Goal: Task Accomplishment & Management: Use online tool/utility

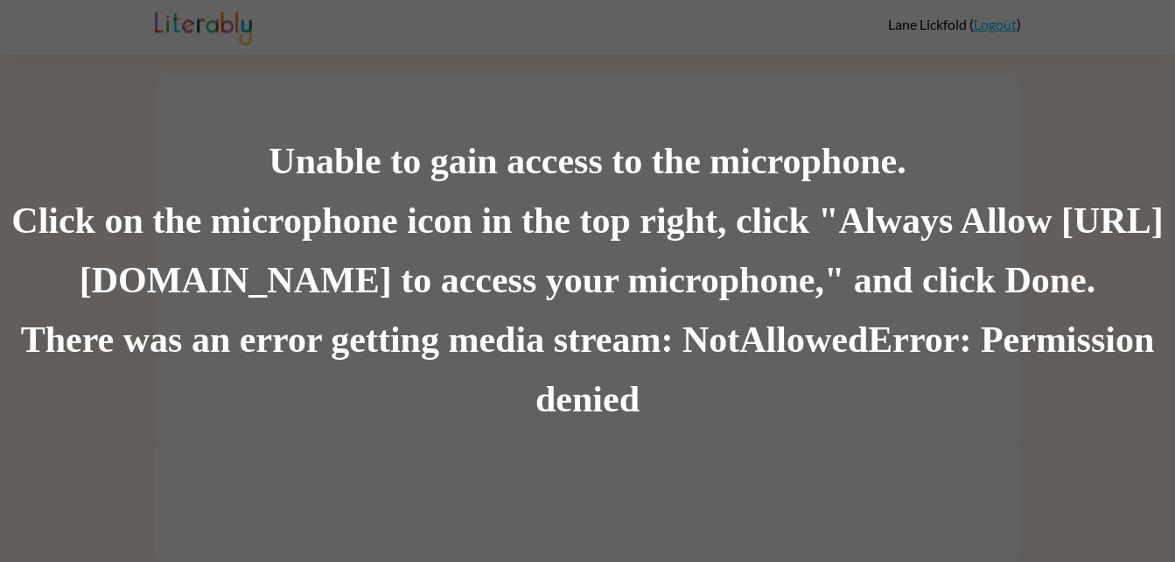
click at [193, 116] on div "Unable to gain access to the microphone. Click on the microphone icon in the to…" at bounding box center [587, 281] width 1175 height 562
click at [296, 239] on div "Click on the microphone icon in the top right, click "Always Allow [URL][DOMAIN…" at bounding box center [587, 251] width 1175 height 119
click at [257, 438] on div "Unable to gain access to the microphone. Click on the microphone icon in the to…" at bounding box center [587, 281] width 1175 height 562
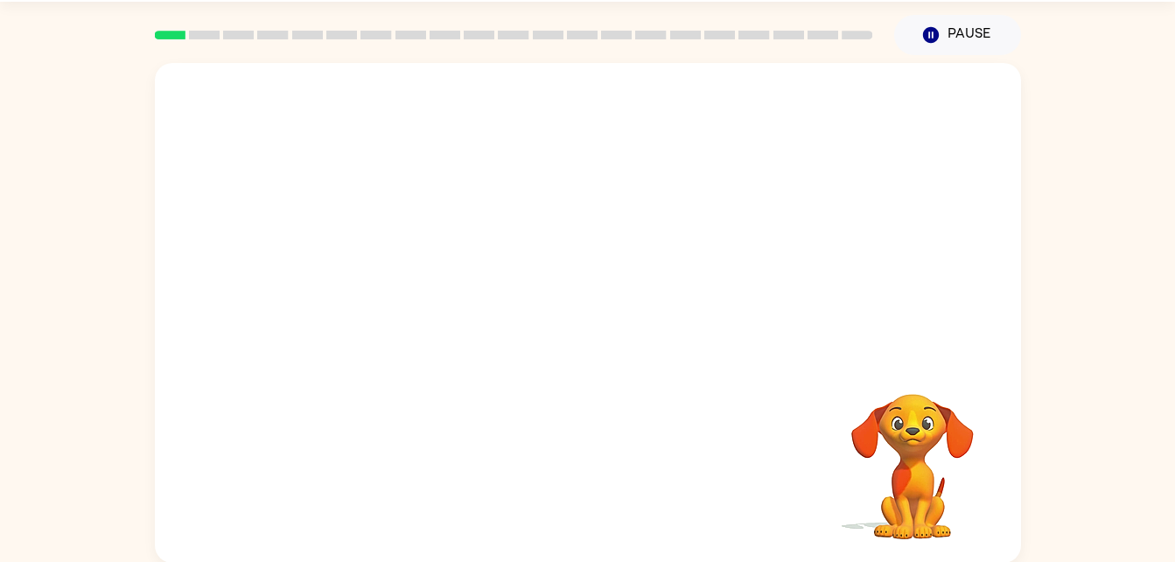
scroll to position [53, 0]
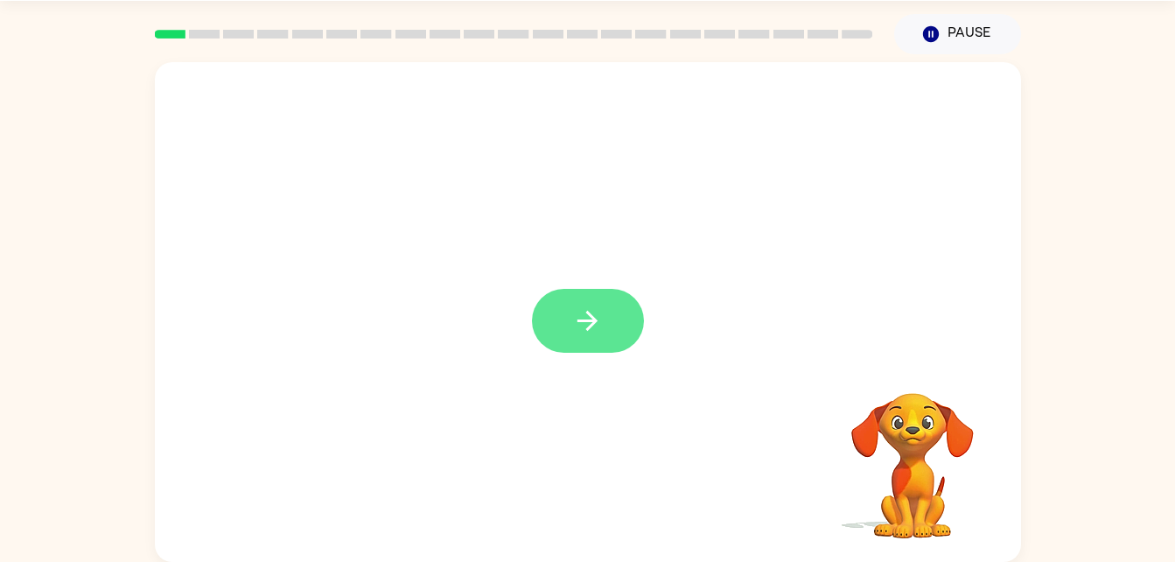
click at [599, 330] on icon "button" at bounding box center [587, 320] width 31 height 31
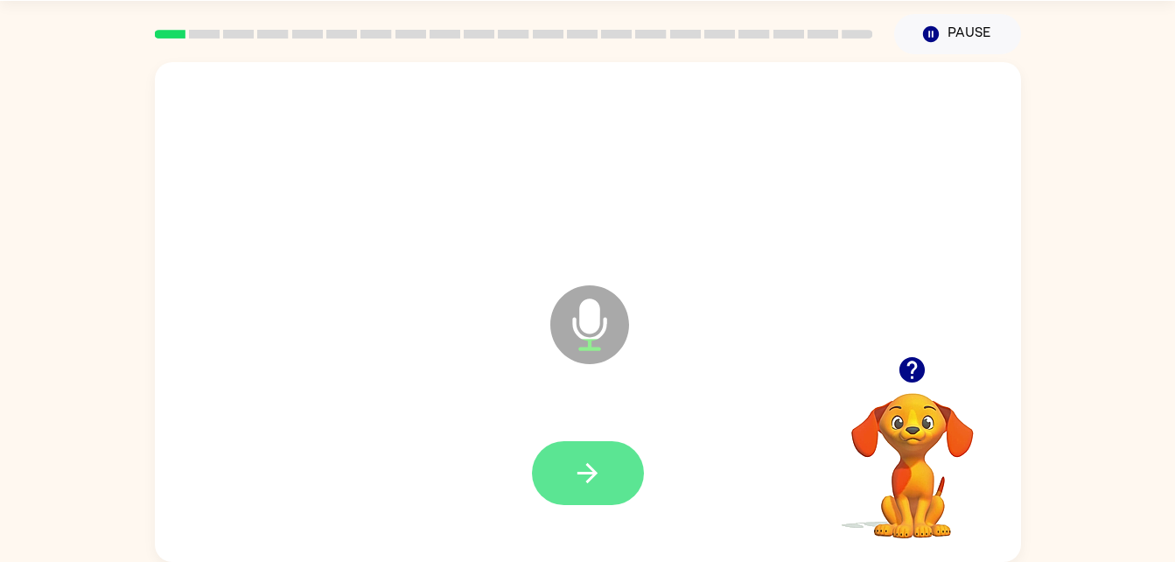
click at [592, 473] on icon "button" at bounding box center [588, 473] width 20 height 20
click at [565, 463] on button "button" at bounding box center [588, 473] width 112 height 64
click at [602, 473] on icon "button" at bounding box center [587, 473] width 31 height 31
click at [576, 466] on icon "button" at bounding box center [587, 473] width 31 height 31
click at [585, 466] on icon "button" at bounding box center [587, 473] width 31 height 31
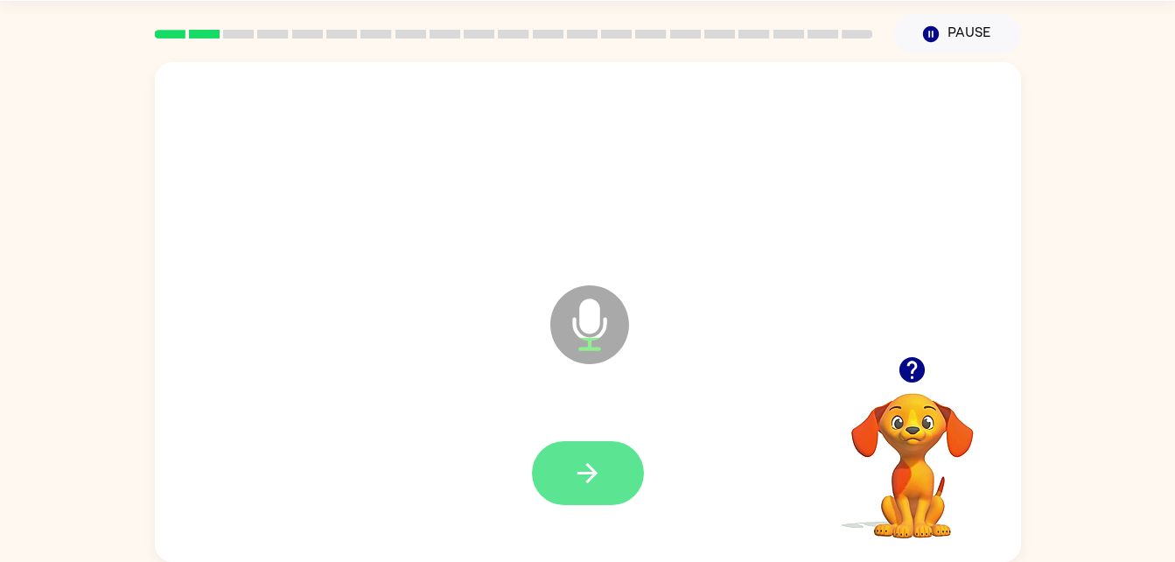
click at [585, 482] on icon "button" at bounding box center [587, 473] width 31 height 31
click at [596, 480] on icon "button" at bounding box center [587, 473] width 31 height 31
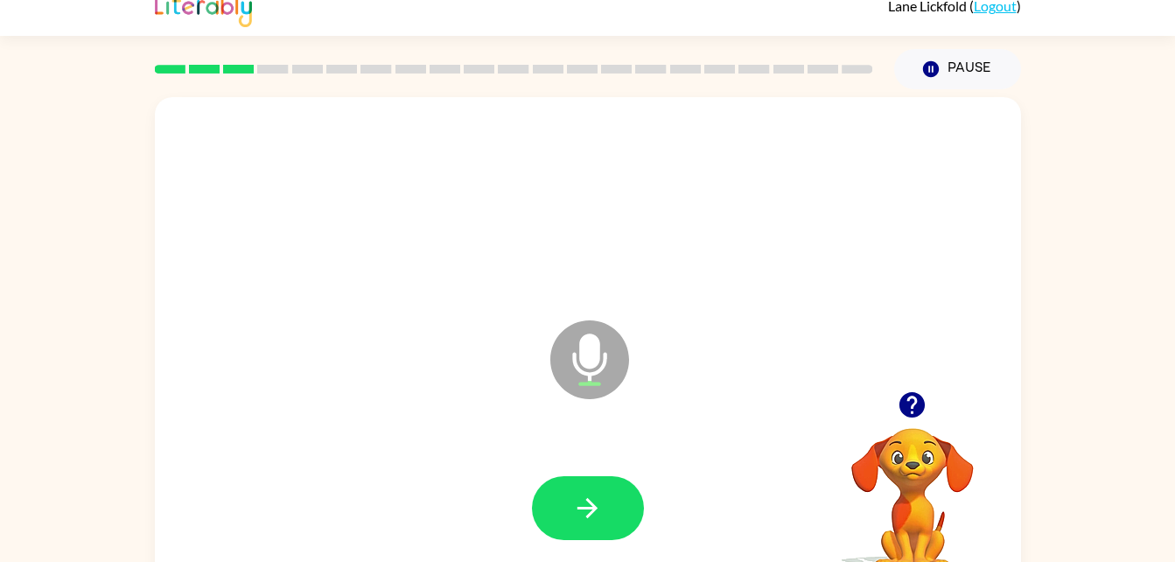
scroll to position [0, 0]
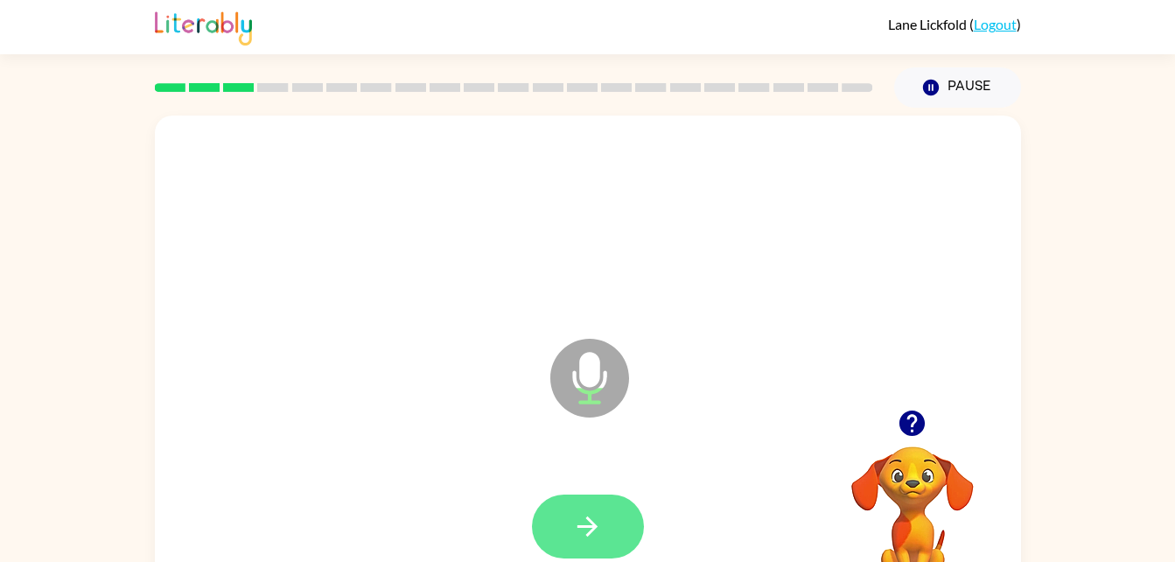
click at [606, 547] on button "button" at bounding box center [588, 526] width 112 height 64
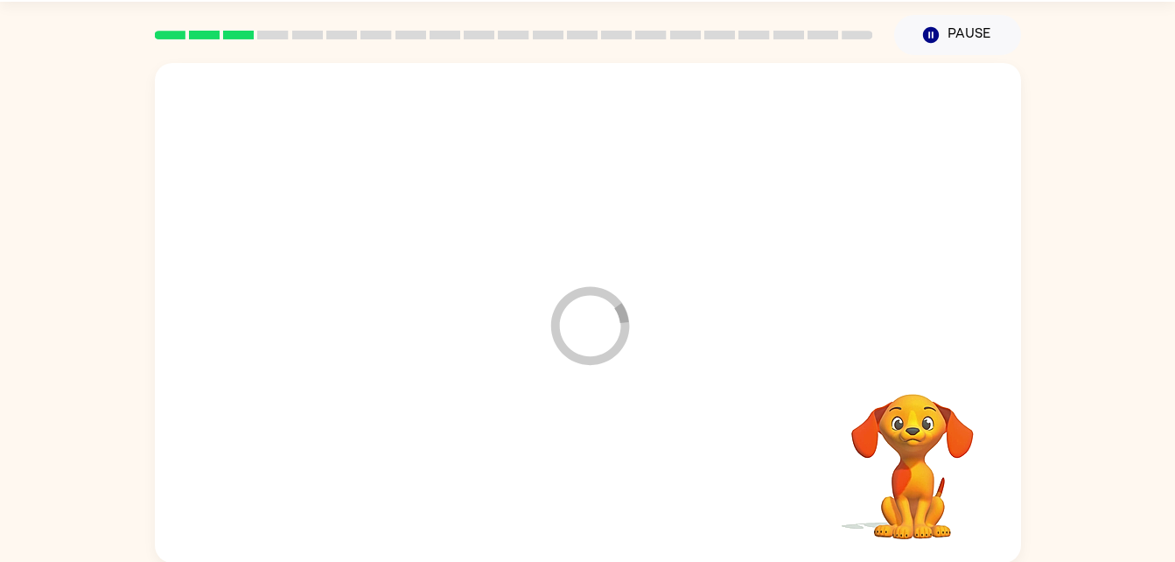
scroll to position [53, 0]
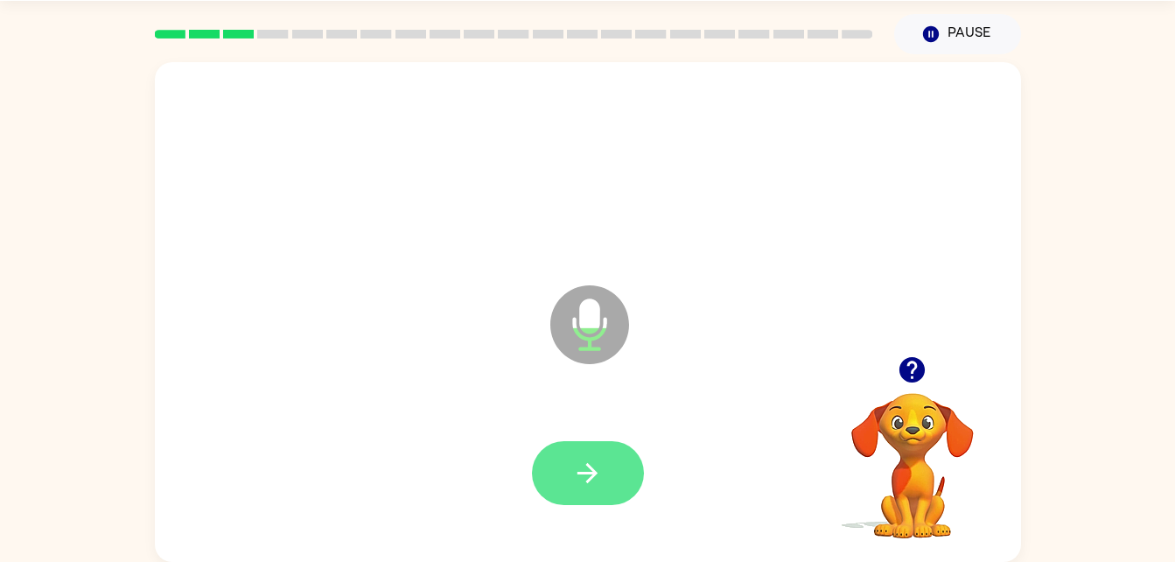
click at [589, 477] on icon "button" at bounding box center [587, 473] width 31 height 31
click at [597, 454] on button "button" at bounding box center [588, 473] width 112 height 64
click at [587, 471] on icon "button" at bounding box center [587, 473] width 31 height 31
click at [564, 466] on button "button" at bounding box center [588, 473] width 112 height 64
click at [607, 472] on button "button" at bounding box center [588, 473] width 112 height 64
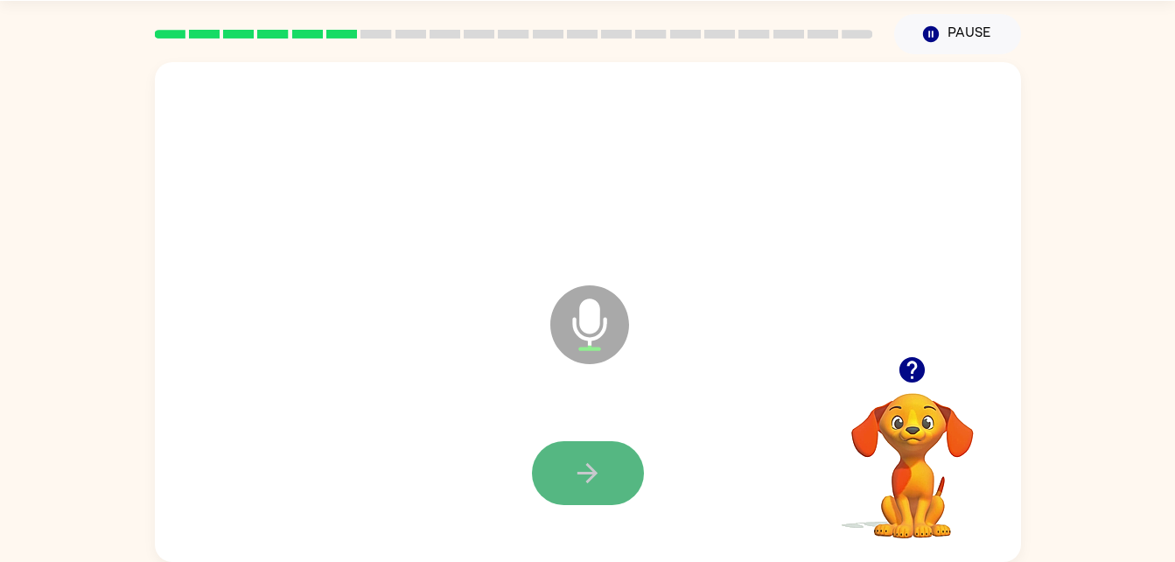
click at [579, 477] on icon "button" at bounding box center [587, 473] width 31 height 31
drag, startPoint x: 579, startPoint y: 477, endPoint x: 585, endPoint y: 411, distance: 65.8
click at [566, 501] on button "button" at bounding box center [588, 473] width 112 height 64
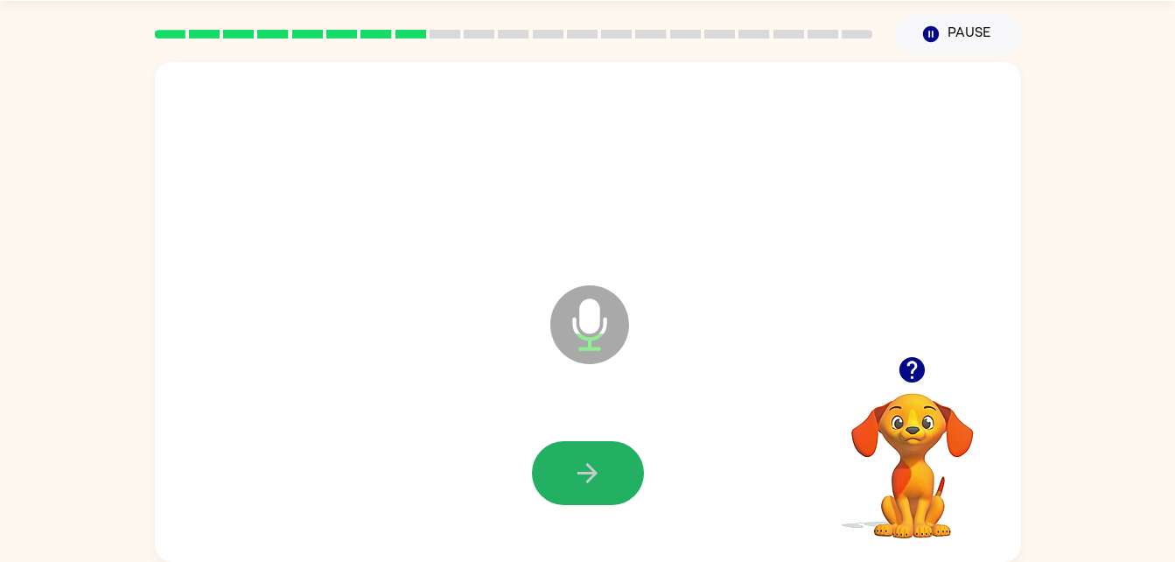
click at [592, 478] on icon "button" at bounding box center [588, 473] width 20 height 20
click at [585, 493] on button "button" at bounding box center [588, 473] width 112 height 64
click at [589, 458] on icon "button" at bounding box center [587, 473] width 31 height 31
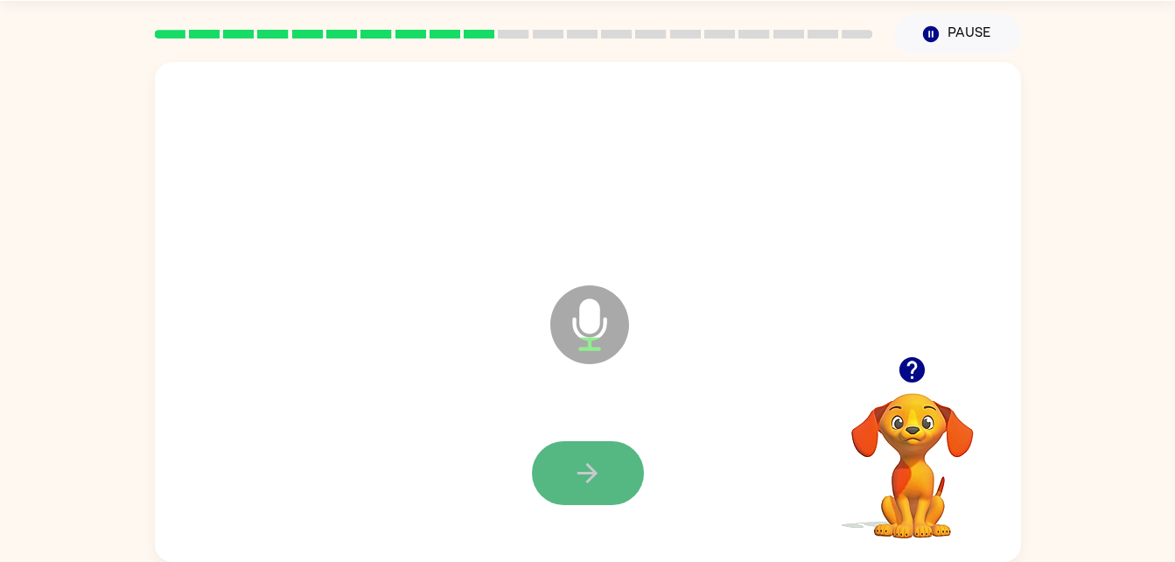
click at [585, 468] on icon "button" at bounding box center [587, 473] width 31 height 31
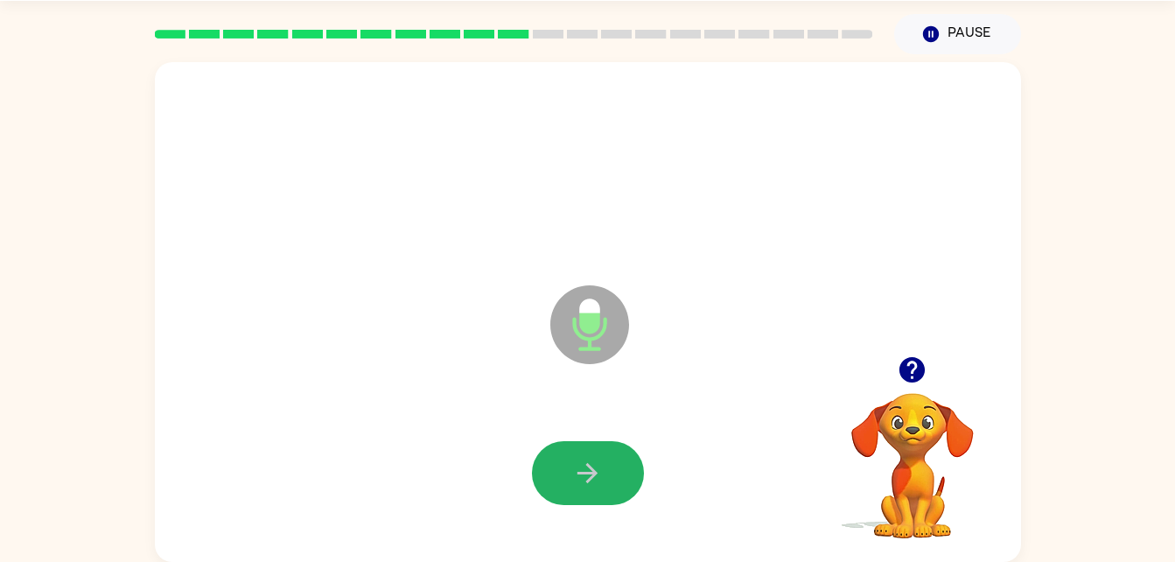
click at [585, 468] on icon "button" at bounding box center [587, 473] width 31 height 31
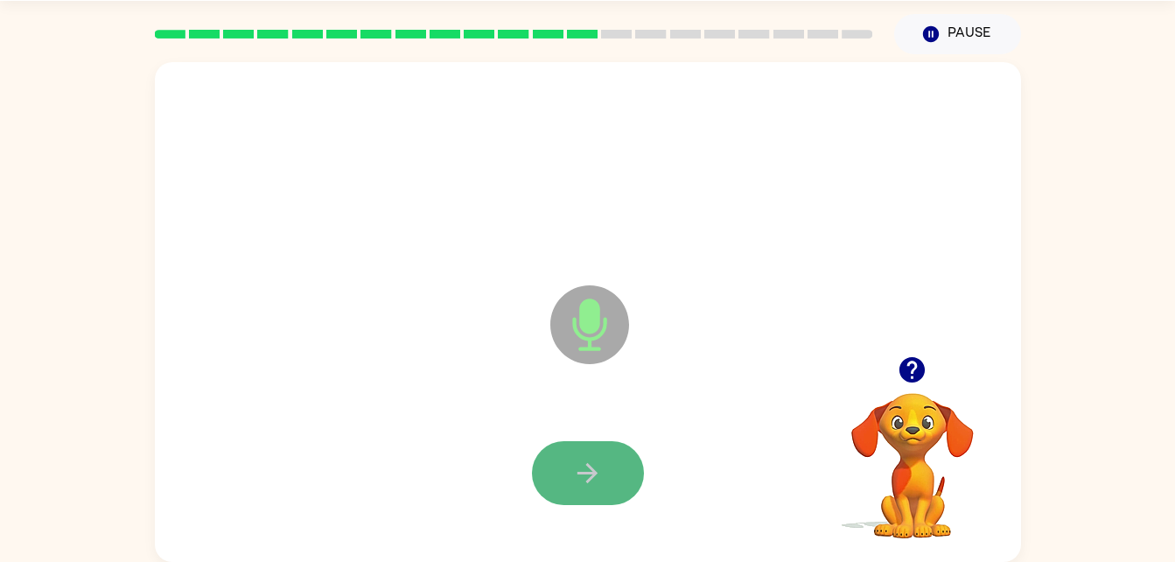
click at [613, 496] on button "button" at bounding box center [588, 473] width 112 height 64
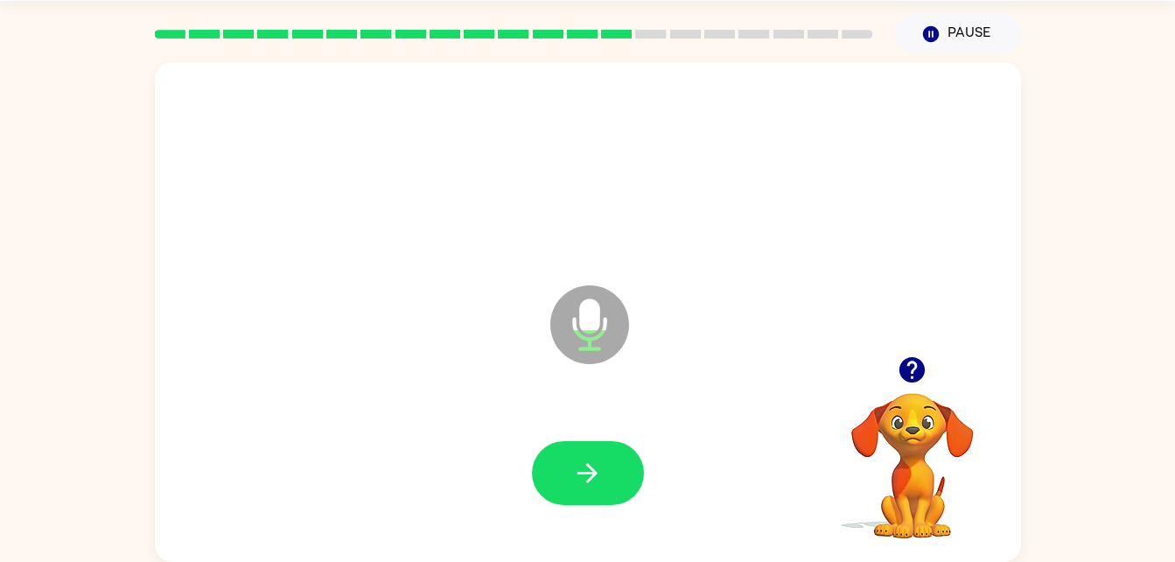
click at [613, 496] on button "button" at bounding box center [588, 473] width 112 height 64
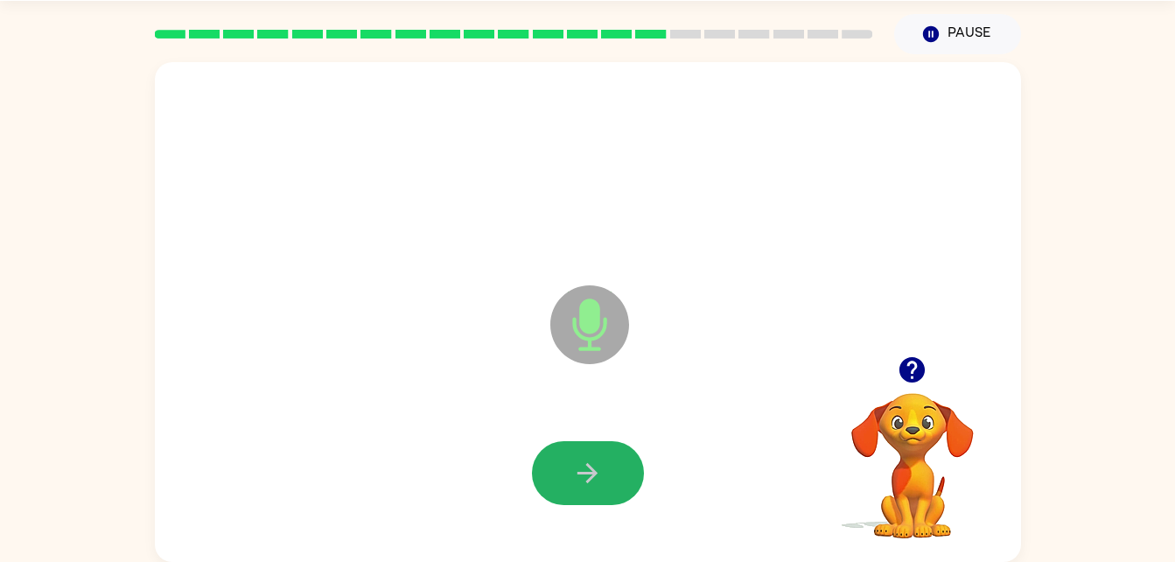
click at [613, 496] on button "button" at bounding box center [588, 473] width 112 height 64
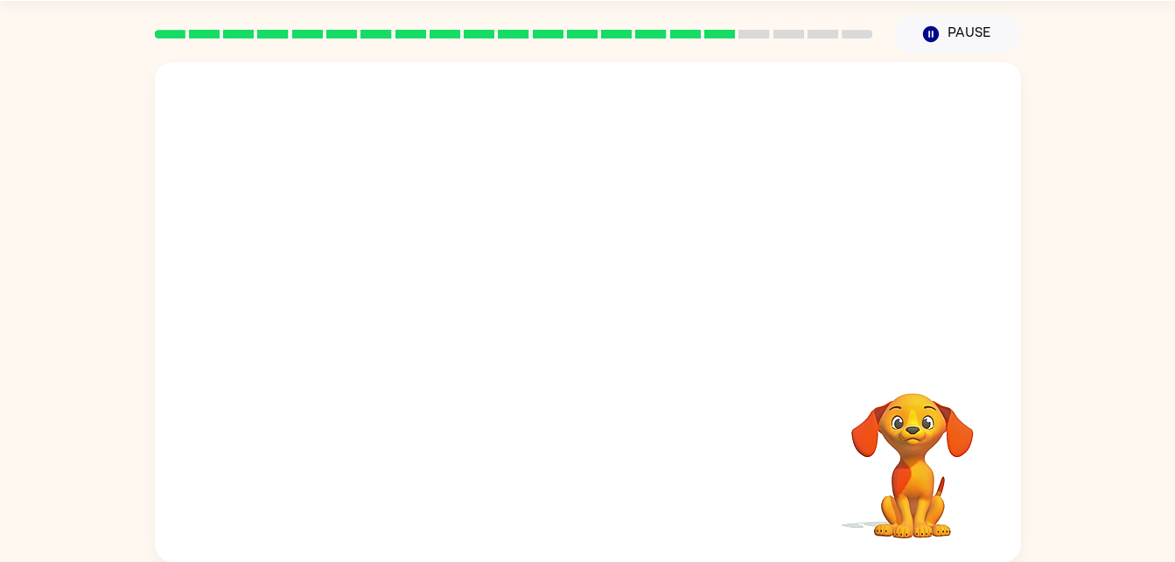
scroll to position [44, 0]
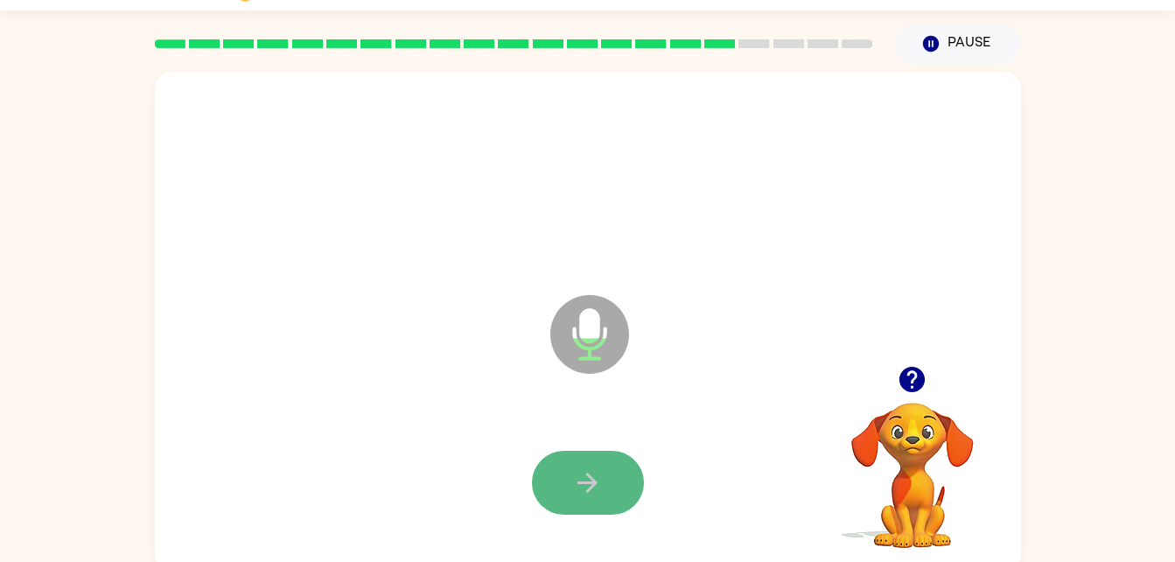
click at [582, 473] on icon "button" at bounding box center [587, 482] width 31 height 31
click at [581, 472] on icon "button" at bounding box center [587, 482] width 31 height 31
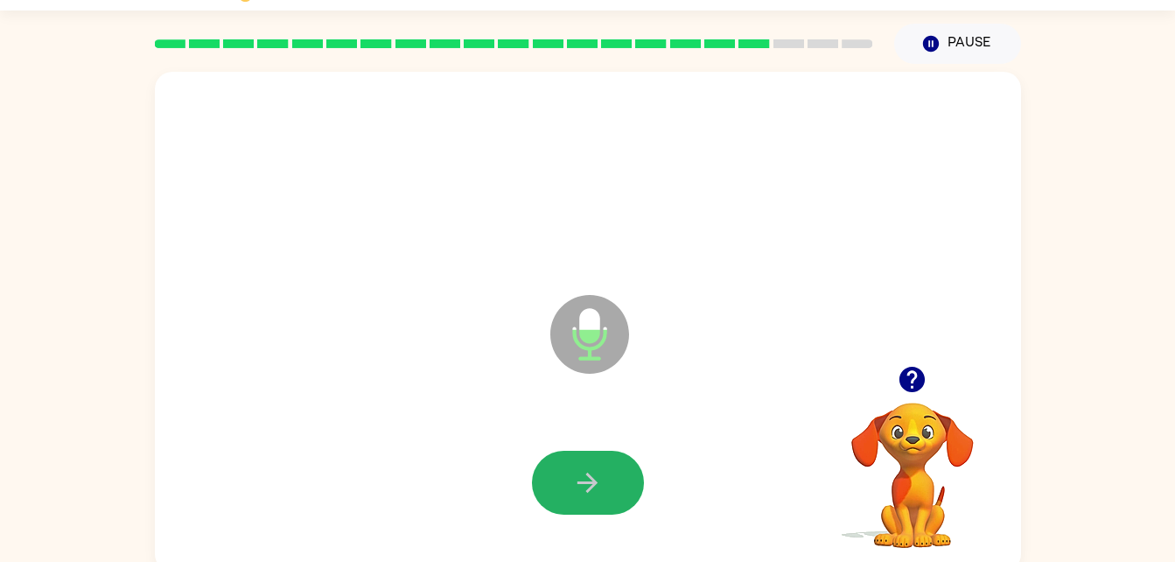
click at [581, 472] on icon "button" at bounding box center [587, 482] width 31 height 31
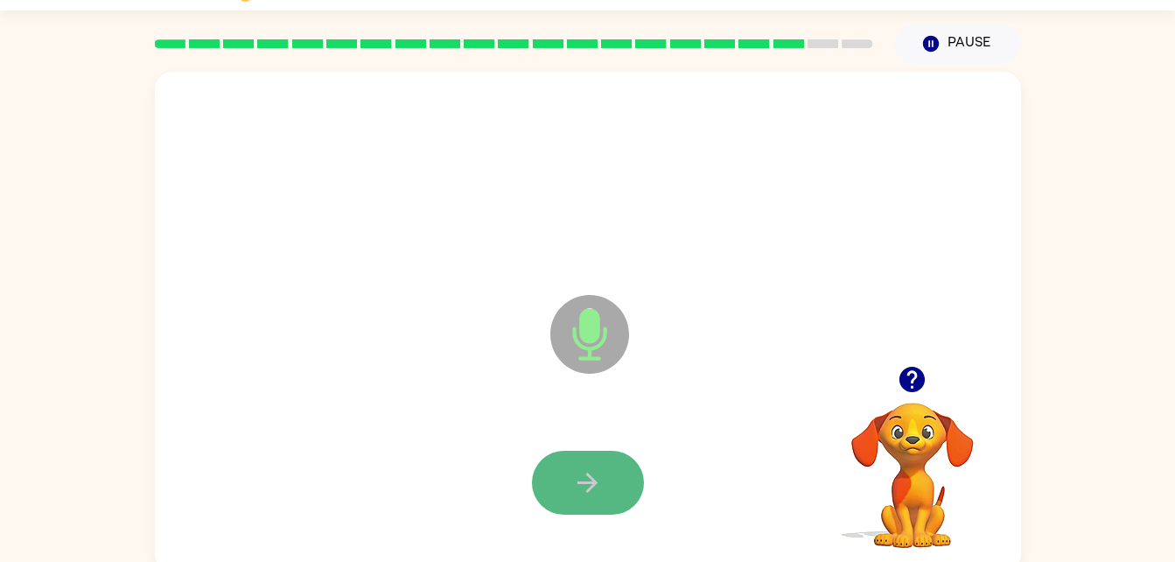
click at [573, 480] on icon "button" at bounding box center [587, 482] width 31 height 31
click at [580, 501] on button "button" at bounding box center [588, 483] width 112 height 64
click at [586, 479] on icon "button" at bounding box center [587, 482] width 31 height 31
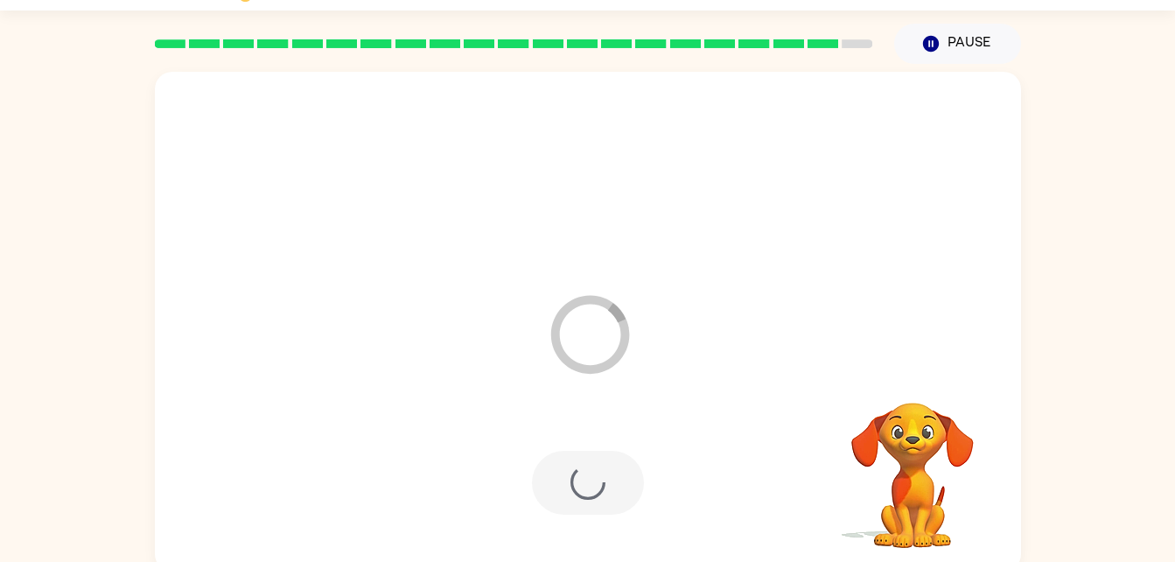
scroll to position [22, 0]
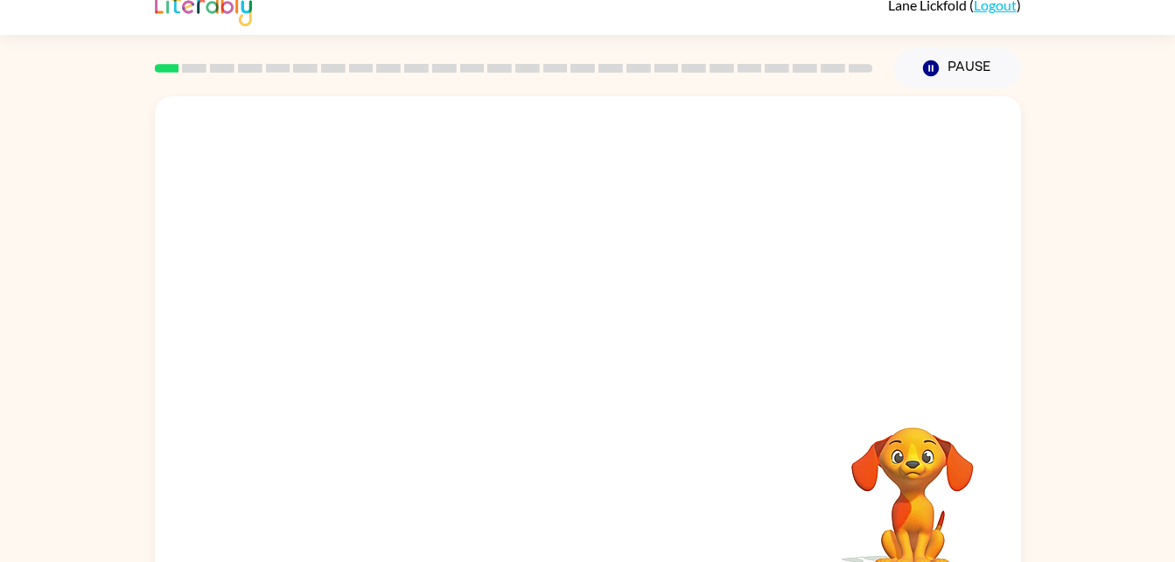
scroll to position [53, 0]
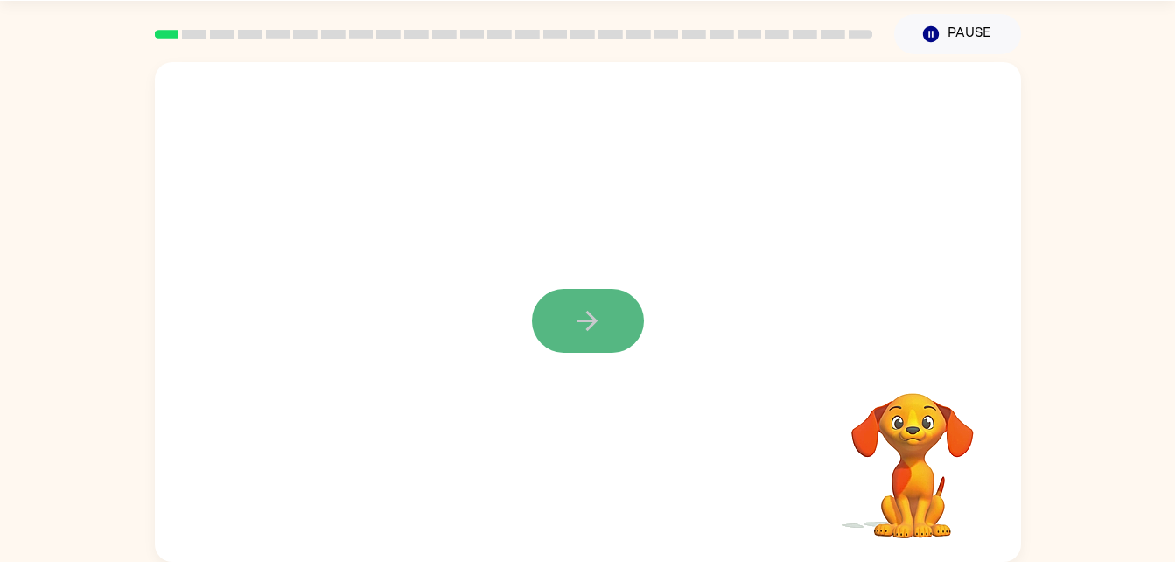
click at [582, 309] on icon "button" at bounding box center [587, 320] width 31 height 31
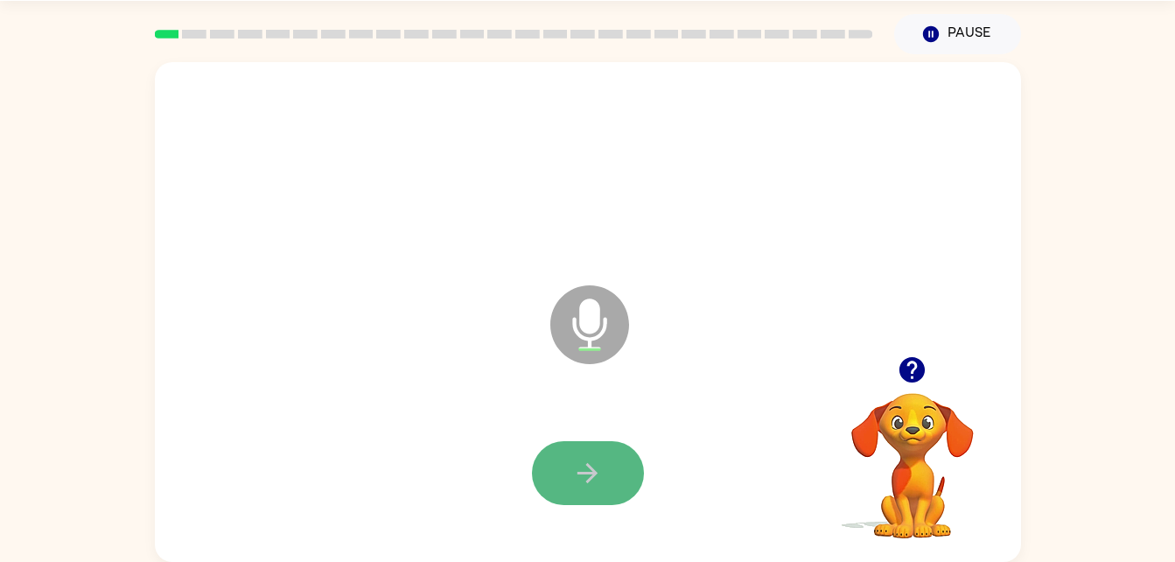
click at [577, 459] on icon "button" at bounding box center [587, 473] width 31 height 31
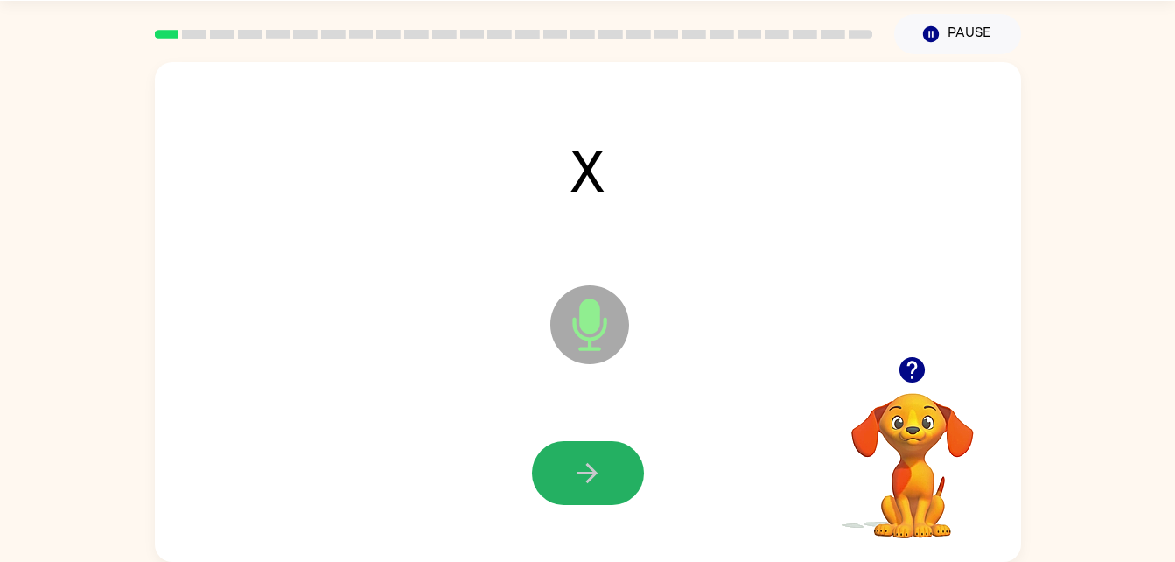
click at [577, 459] on icon "button" at bounding box center [587, 473] width 31 height 31
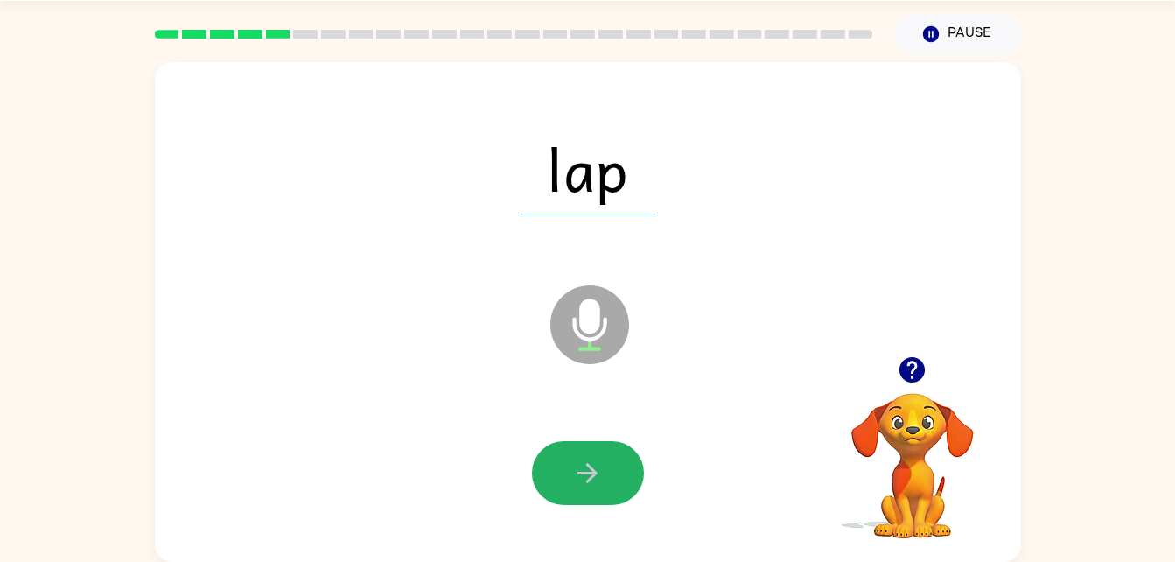
click at [577, 459] on icon "button" at bounding box center [587, 473] width 31 height 31
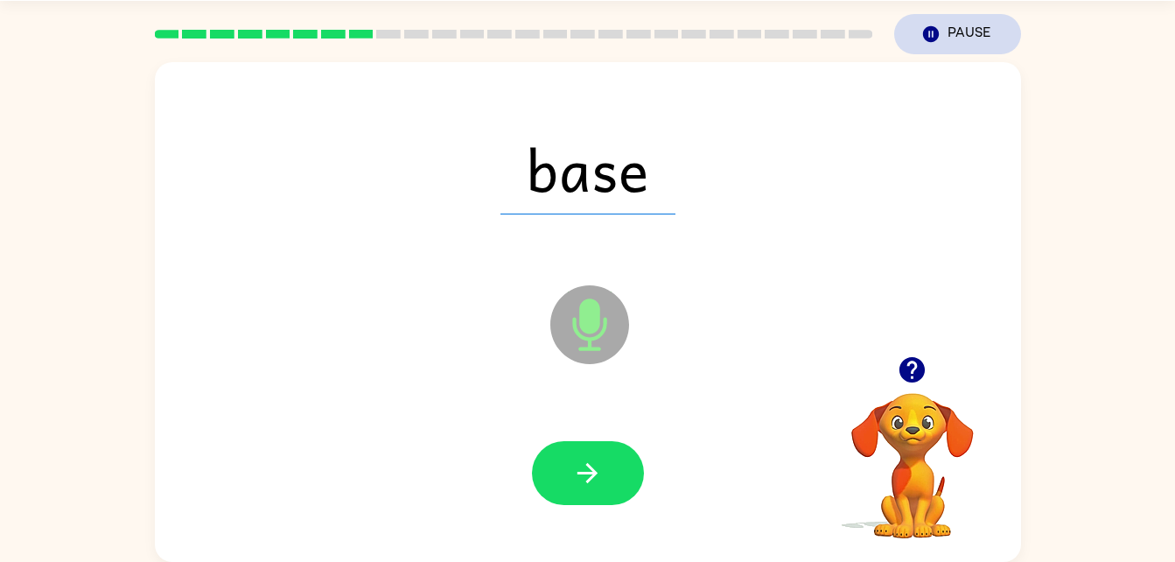
click at [945, 34] on button "Pause Pause" at bounding box center [957, 34] width 127 height 40
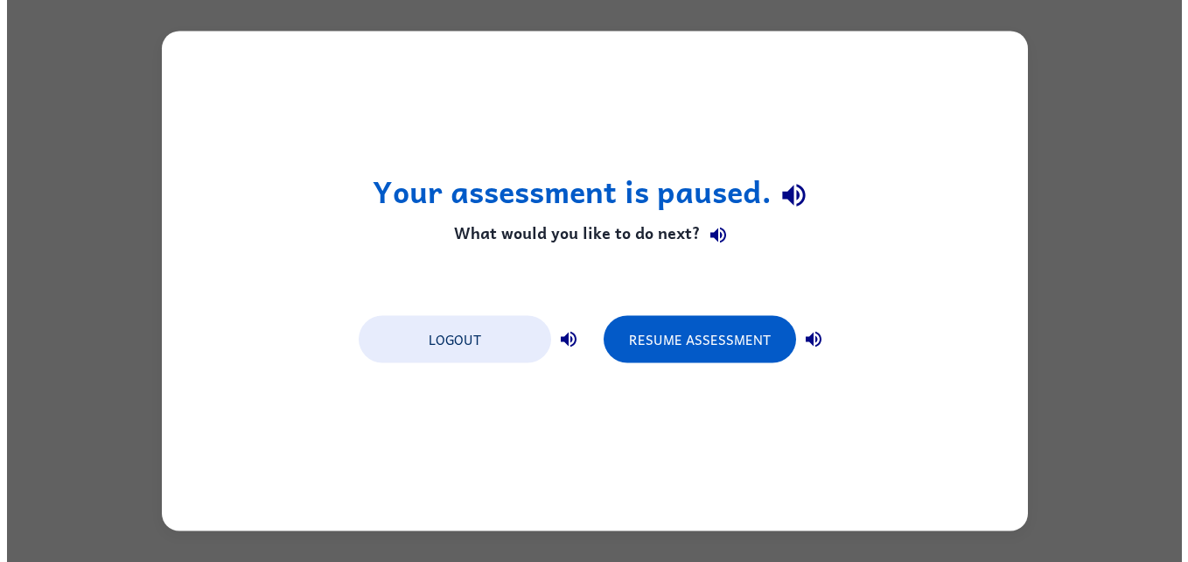
scroll to position [0, 0]
